Goal: Task Accomplishment & Management: Complete application form

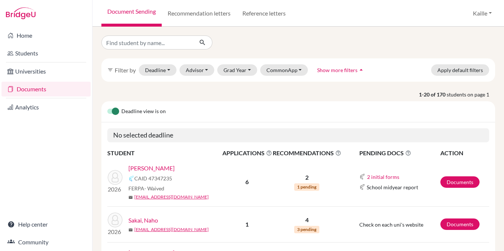
click at [242, 76] on div "filter_list Filter by Deadline - Select a date range Or double click for a sing…" at bounding box center [298, 69] width 394 height 23
click at [242, 68] on button "Grad Year" at bounding box center [237, 69] width 40 height 11
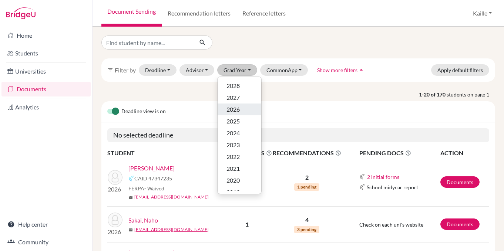
click at [235, 112] on span "2026" at bounding box center [233, 109] width 13 height 9
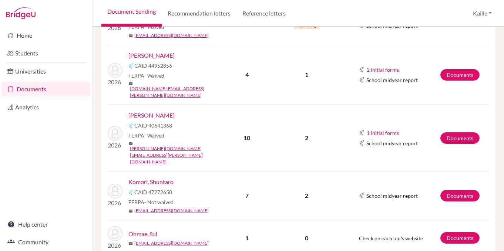
scroll to position [206, 0]
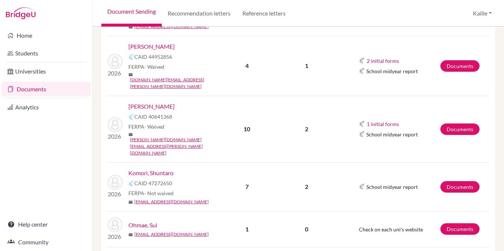
click at [465, 162] on td "Documents" at bounding box center [464, 186] width 49 height 49
click at [464, 181] on link "Documents" at bounding box center [459, 186] width 39 height 11
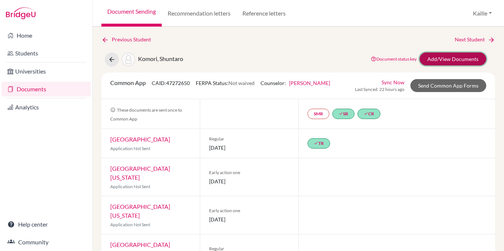
click at [445, 60] on link "Add/View Documents" at bounding box center [453, 59] width 67 height 13
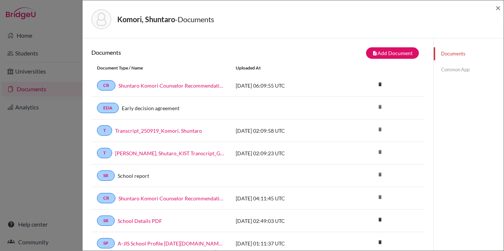
scroll to position [18, 0]
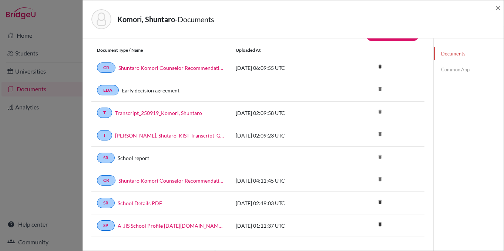
click at [459, 73] on link "Common App" at bounding box center [469, 69] width 70 height 13
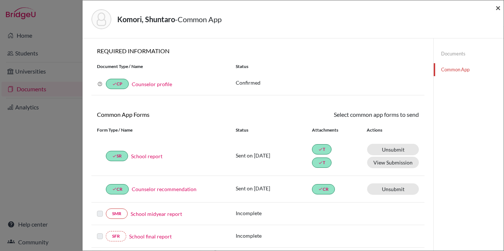
click at [497, 9] on span "×" at bounding box center [498, 7] width 5 height 11
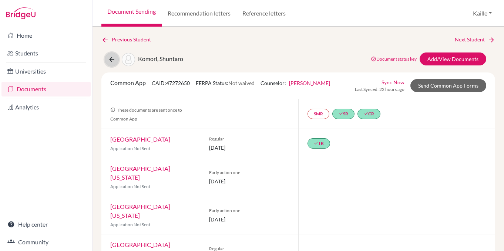
click at [108, 61] on icon at bounding box center [111, 59] width 7 height 7
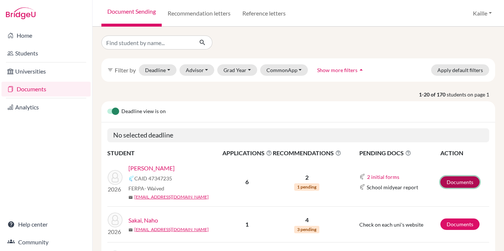
click at [457, 184] on link "Documents" at bounding box center [459, 182] width 39 height 11
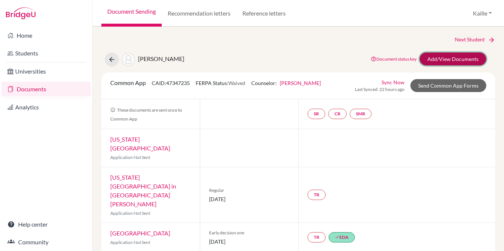
click at [466, 57] on link "Add/View Documents" at bounding box center [453, 59] width 67 height 13
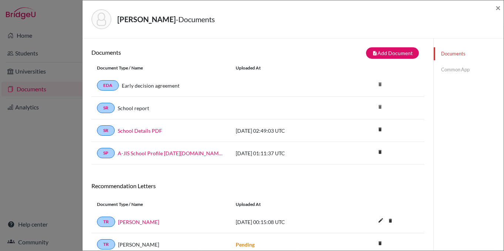
scroll to position [18, 0]
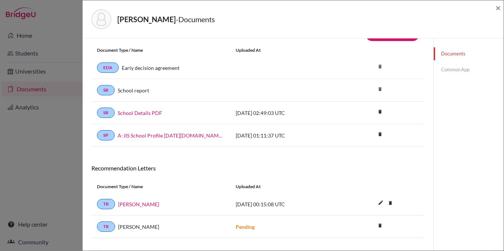
click at [466, 68] on link "Common App" at bounding box center [469, 69] width 70 height 13
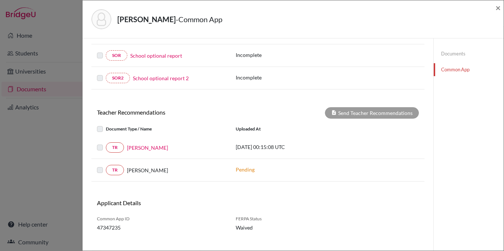
scroll to position [202, 0]
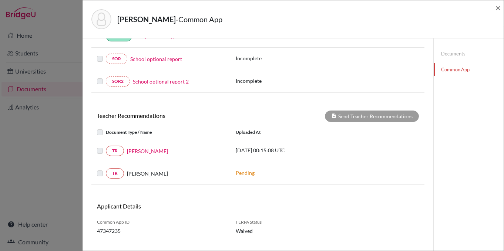
click at [106, 147] on label at bounding box center [106, 147] width 0 height 0
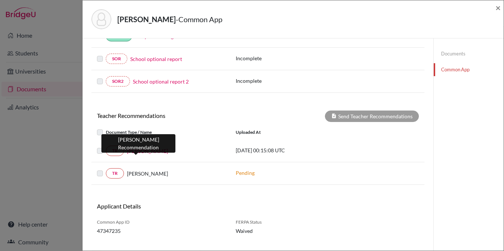
click at [135, 152] on link "Paul Luc" at bounding box center [147, 151] width 41 height 8
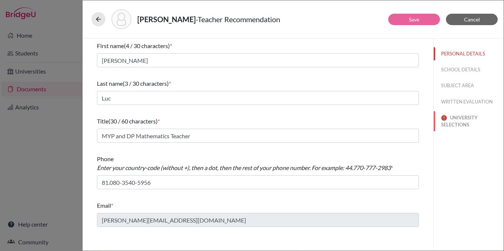
click at [462, 124] on button "UNIVERSITY SELECTIONS" at bounding box center [469, 121] width 70 height 20
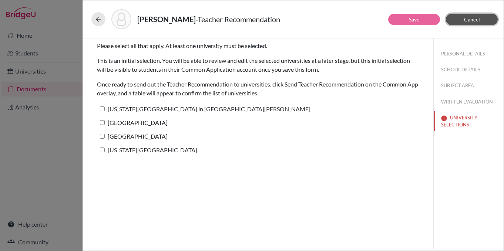
click at [487, 19] on button "Cancel" at bounding box center [472, 19] width 52 height 11
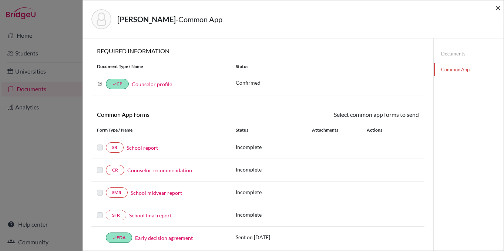
click at [500, 10] on span "×" at bounding box center [498, 7] width 5 height 11
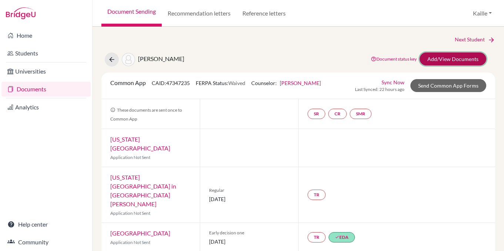
click at [465, 60] on link "Add/View Documents" at bounding box center [453, 59] width 67 height 13
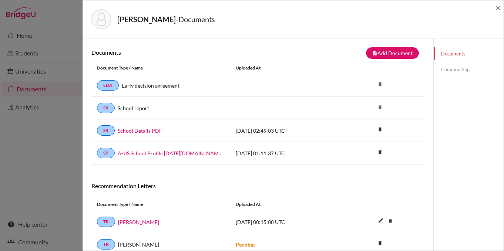
click at [458, 68] on link "Common App" at bounding box center [469, 69] width 70 height 13
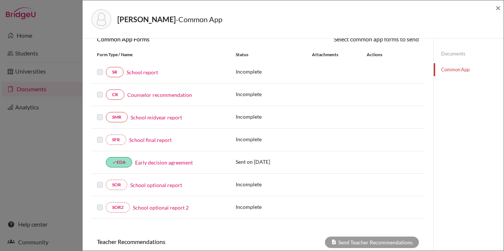
scroll to position [75, 0]
click at [180, 162] on link "Early decision agreement" at bounding box center [164, 164] width 58 height 8
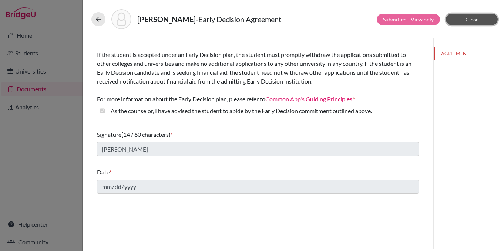
click at [477, 20] on span "Close" at bounding box center [472, 19] width 13 height 6
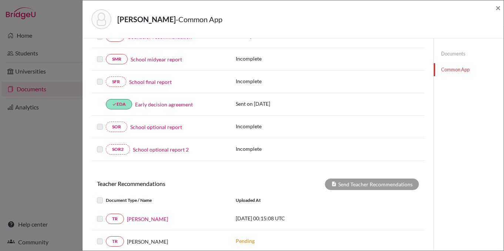
scroll to position [133, 0]
click at [500, 9] on span "×" at bounding box center [498, 7] width 5 height 11
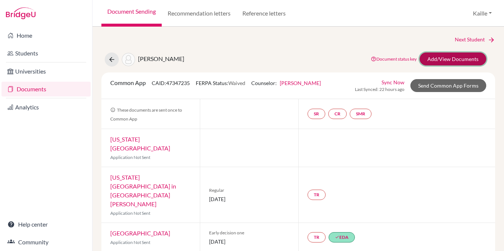
click at [469, 58] on link "Add/View Documents" at bounding box center [453, 59] width 67 height 13
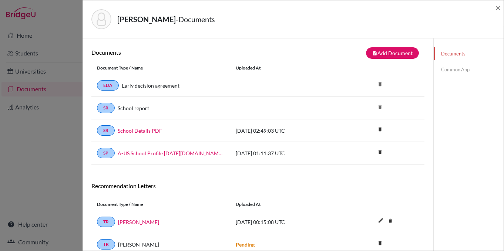
click at [460, 71] on link "Common App" at bounding box center [469, 69] width 70 height 13
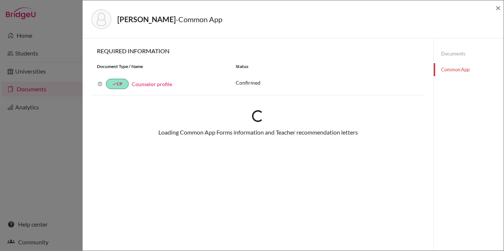
click at [460, 51] on link "Documents" at bounding box center [469, 53] width 70 height 13
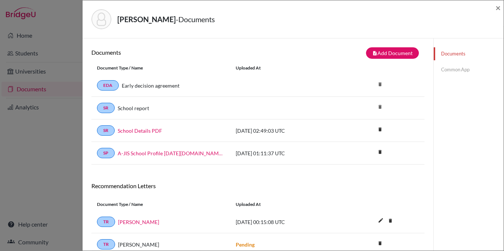
scroll to position [18, 0]
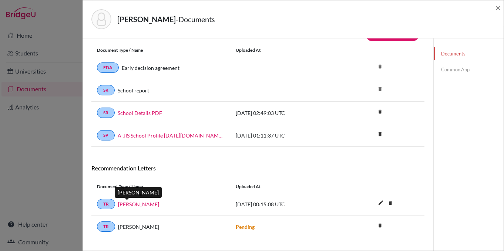
click at [130, 207] on link "Paul Luc" at bounding box center [138, 205] width 41 height 8
click at [469, 66] on link "Common App" at bounding box center [469, 69] width 70 height 13
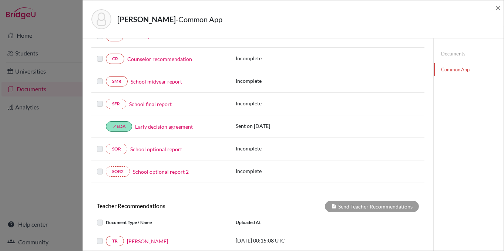
scroll to position [215, 0]
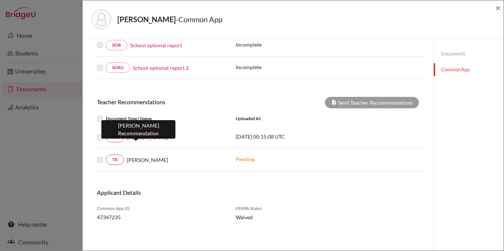
click at [141, 138] on link "Paul Luc" at bounding box center [147, 138] width 41 height 8
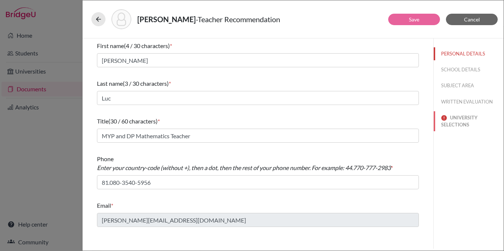
click at [450, 128] on button "UNIVERSITY SELECTIONS" at bounding box center [469, 121] width 70 height 20
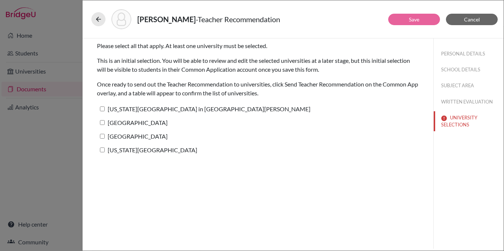
click at [104, 121] on input "Northwestern University" at bounding box center [102, 122] width 5 height 5
checkbox input "true"
click at [103, 151] on input "Kansas State University" at bounding box center [102, 150] width 5 height 5
checkbox input "true"
click at [407, 19] on button "Save" at bounding box center [414, 19] width 52 height 11
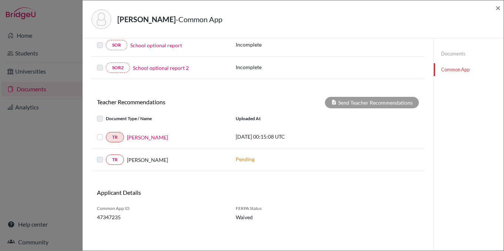
scroll to position [215, 0]
click at [106, 133] on label at bounding box center [106, 133] width 0 height 0
click at [0, 0] on input "checkbox" at bounding box center [0, 0] width 0 height 0
click at [397, 105] on button "Send Teacher Recommendations" at bounding box center [372, 102] width 94 height 11
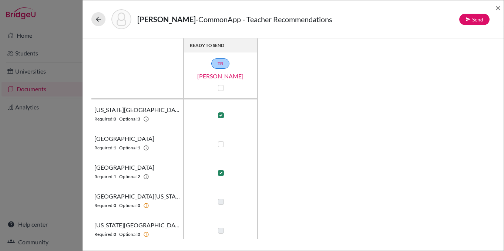
scroll to position [33, 0]
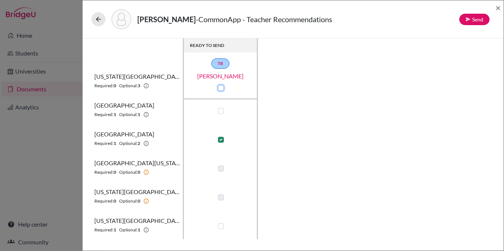
click at [218, 86] on input "checkbox" at bounding box center [219, 87] width 6 height 7
checkbox input "true"
click at [222, 85] on div at bounding box center [220, 88] width 9 height 9
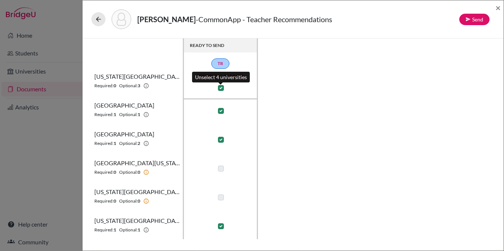
click at [219, 86] on label at bounding box center [221, 88] width 6 height 6
click at [219, 86] on input "checkbox" at bounding box center [219, 87] width 6 height 7
checkbox input "false"
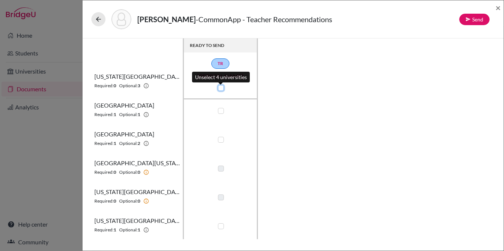
checkbox input "false"
click at [219, 141] on label at bounding box center [221, 140] width 6 height 6
click at [219, 141] on input "checkbox" at bounding box center [219, 138] width 6 height 7
checkbox input "true"
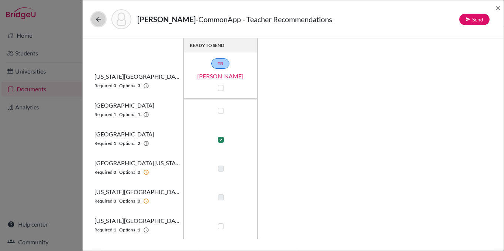
click at [100, 19] on icon at bounding box center [98, 19] width 7 height 7
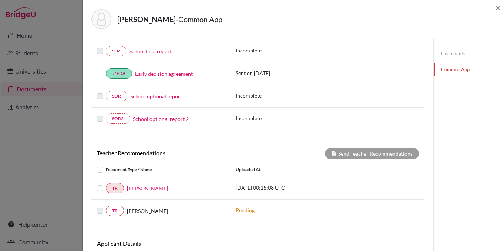
scroll to position [215, 0]
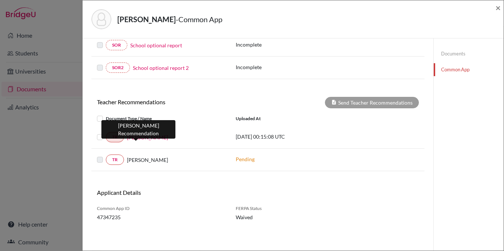
click at [140, 138] on link "Paul Luc" at bounding box center [147, 138] width 41 height 8
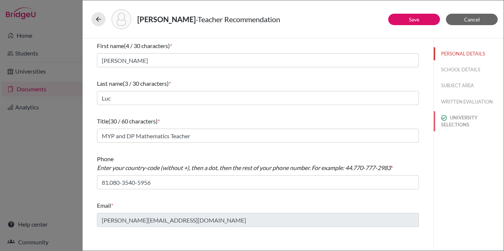
click at [459, 120] on button "UNIVERSITY SELECTIONS" at bounding box center [469, 121] width 70 height 20
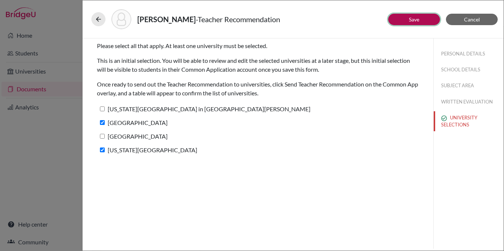
click at [425, 22] on button "Save" at bounding box center [414, 19] width 52 height 11
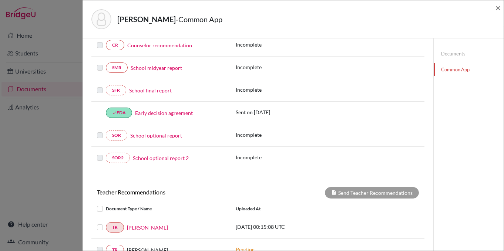
scroll to position [215, 0]
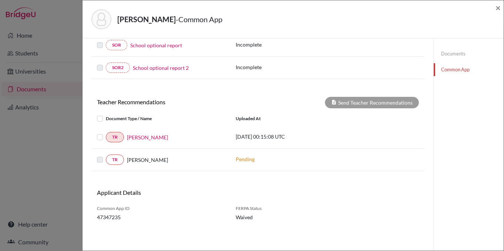
click at [106, 133] on label at bounding box center [106, 133] width 0 height 0
click at [0, 0] on input "checkbox" at bounding box center [0, 0] width 0 height 0
click at [375, 103] on button "Send Teacher Recommendations" at bounding box center [372, 102] width 94 height 11
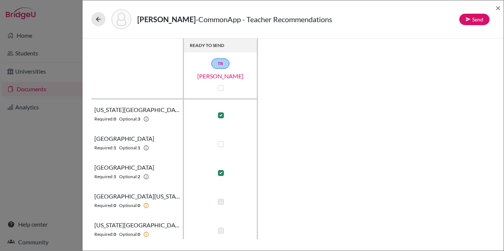
scroll to position [1, 0]
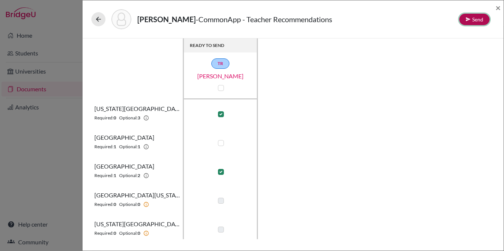
click at [476, 20] on button "Send" at bounding box center [474, 19] width 30 height 11
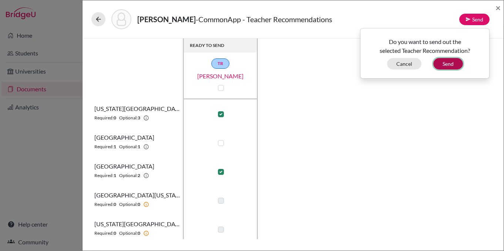
click at [451, 64] on button "Send" at bounding box center [448, 63] width 30 height 11
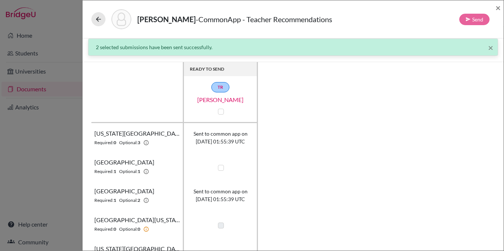
scroll to position [33, 0]
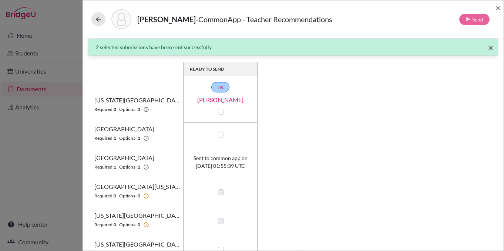
click at [490, 50] on span "×" at bounding box center [490, 47] width 5 height 11
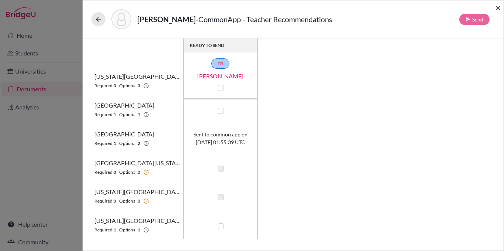
click at [497, 7] on span "×" at bounding box center [498, 7] width 5 height 11
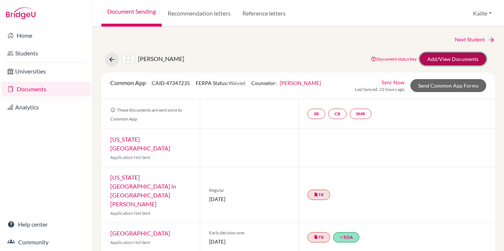
click at [452, 59] on link "Add/View Documents" at bounding box center [453, 59] width 67 height 13
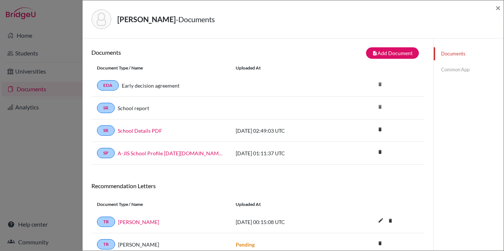
click at [454, 65] on link "Common App" at bounding box center [469, 69] width 70 height 13
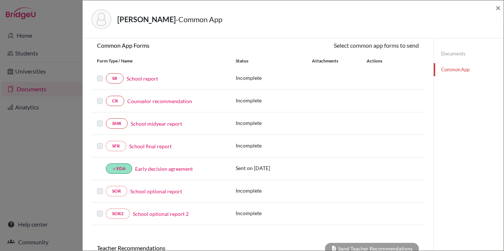
scroll to position [71, 0]
